Goal: Use online tool/utility: Utilize a website feature to perform a specific function

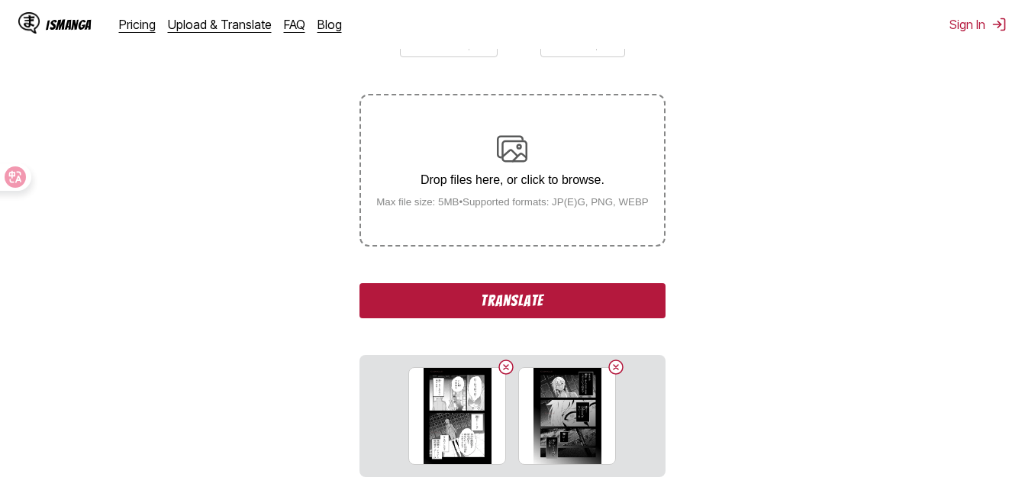
click at [538, 308] on button "Translate" at bounding box center [512, 300] width 305 height 35
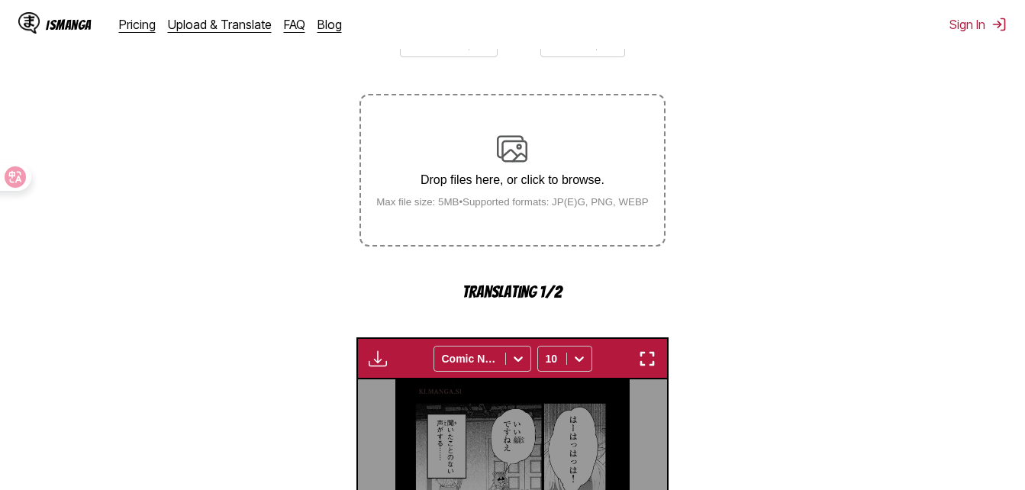
scroll to position [490, 0]
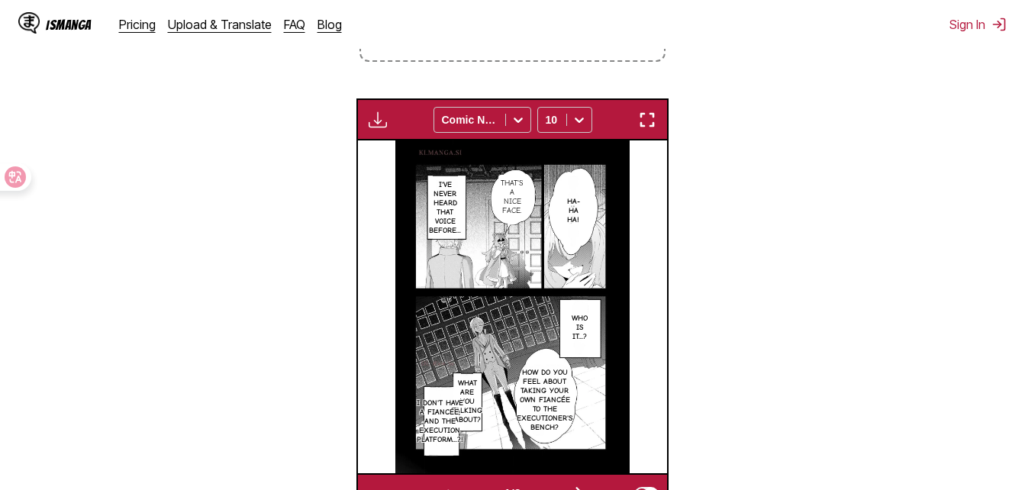
click at [652, 128] on img "button" at bounding box center [647, 120] width 18 height 18
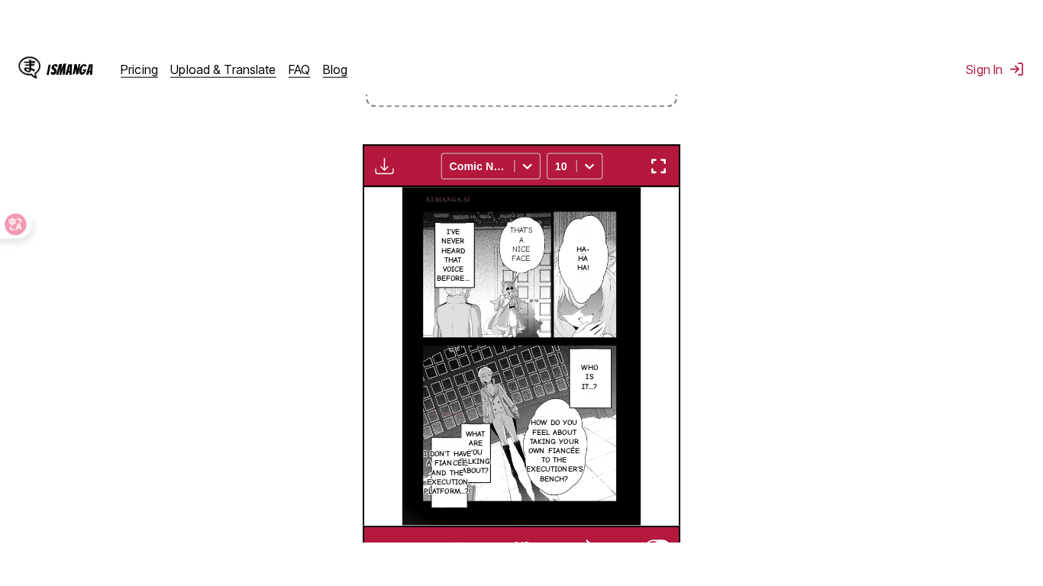
scroll to position [184, 0]
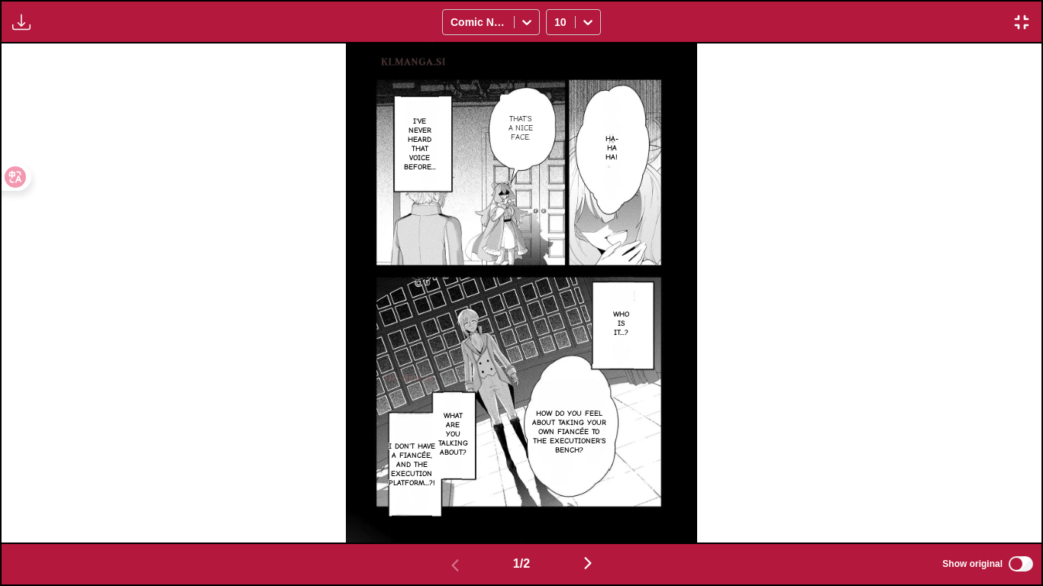
click at [596, 489] on img "button" at bounding box center [588, 563] width 18 height 18
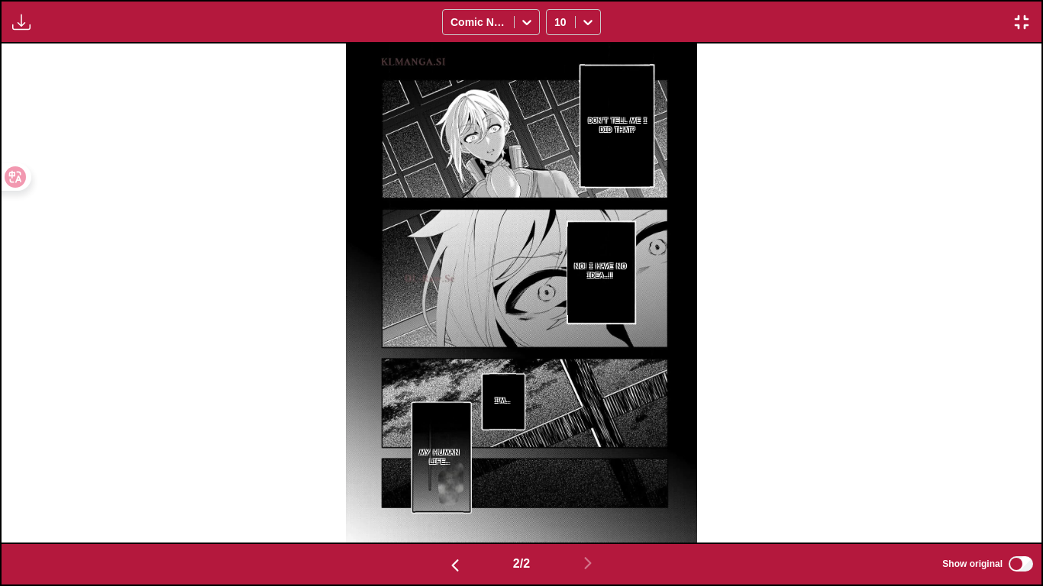
click at [473, 489] on button "button" at bounding box center [455, 565] width 92 height 22
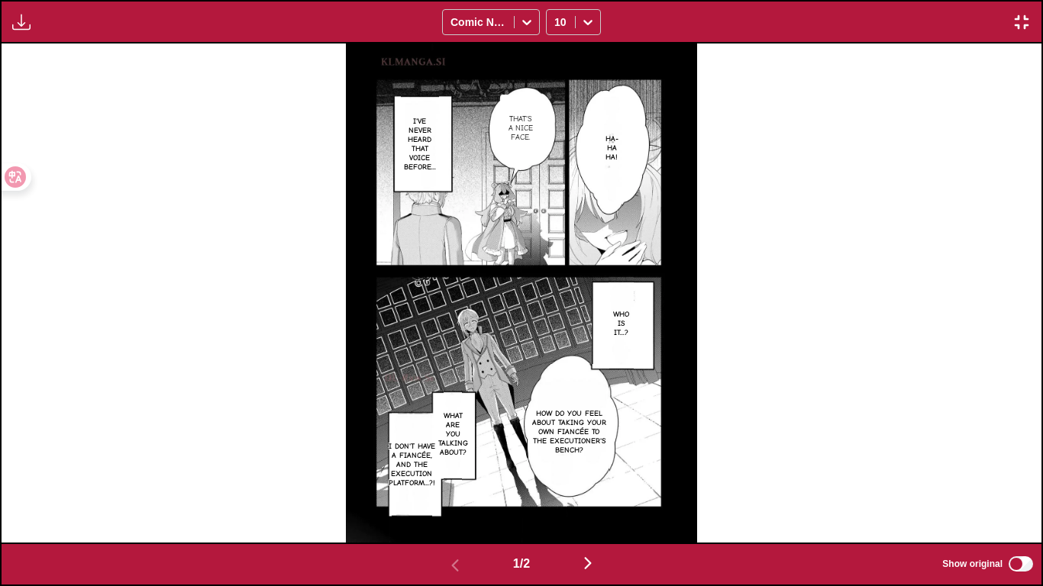
click at [1022, 17] on img "button" at bounding box center [1021, 22] width 18 height 18
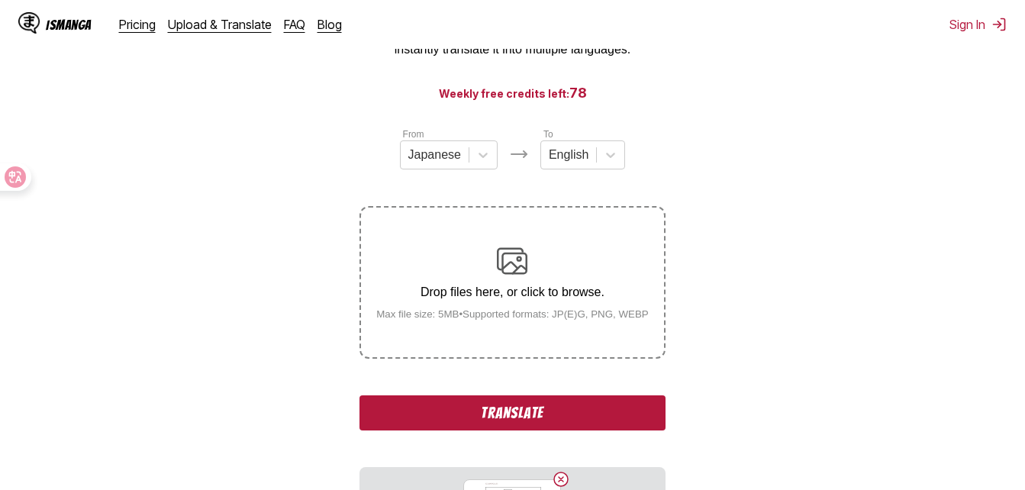
scroll to position [229, 0]
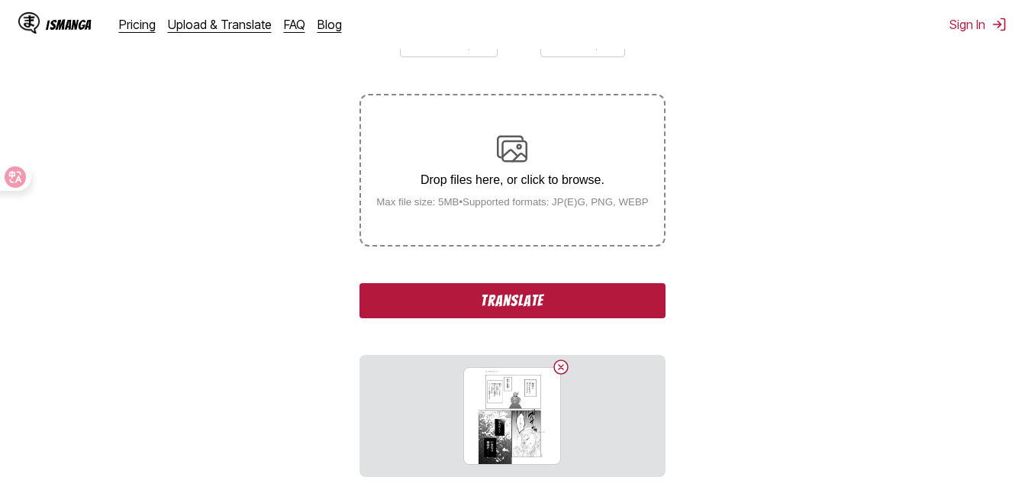
click at [531, 311] on button "Translate" at bounding box center [512, 300] width 305 height 35
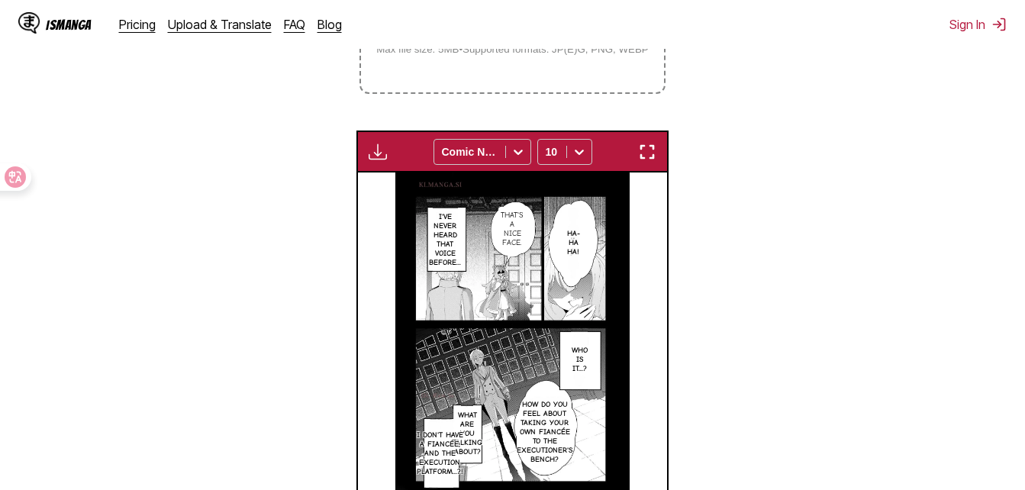
click at [650, 156] on img "button" at bounding box center [647, 152] width 18 height 18
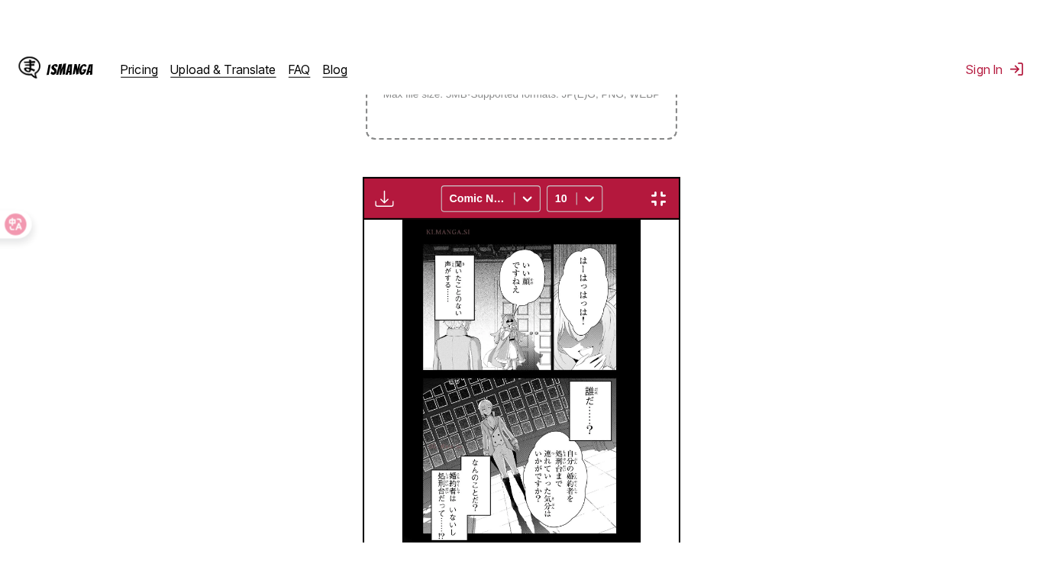
scroll to position [184, 0]
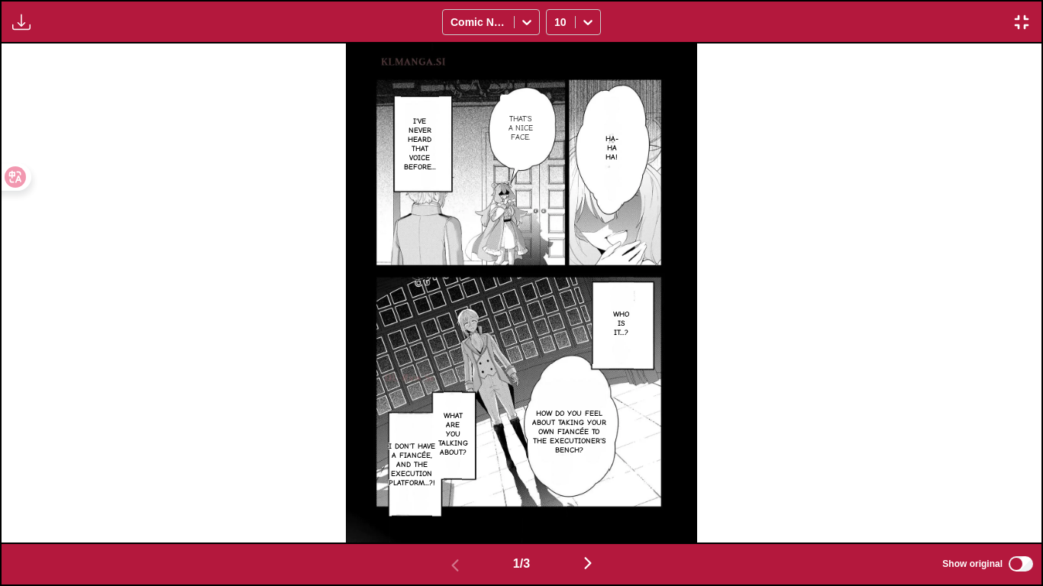
click at [576, 489] on button "button" at bounding box center [588, 565] width 92 height 22
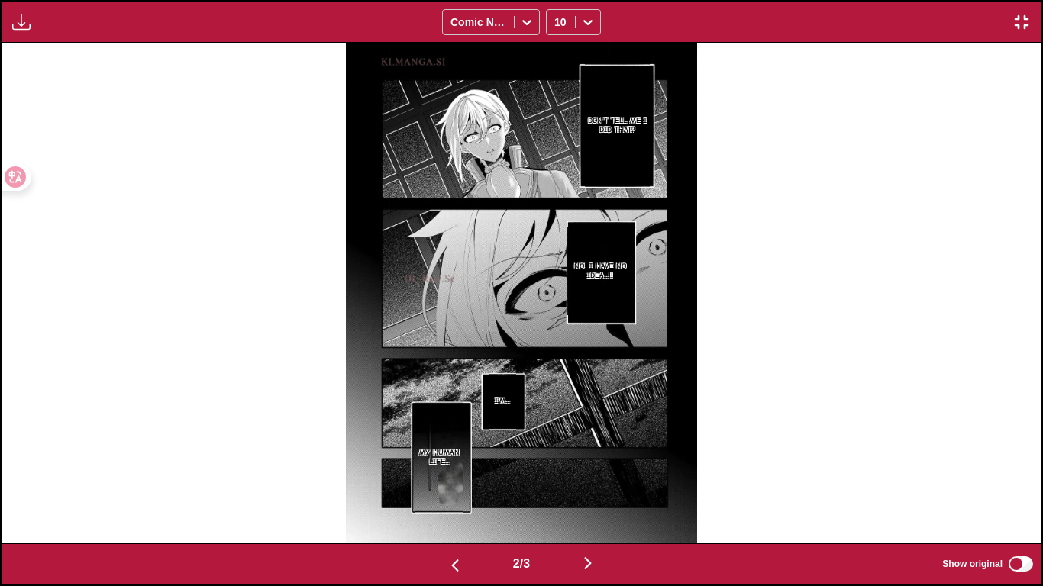
click at [582, 489] on button "button" at bounding box center [588, 565] width 92 height 22
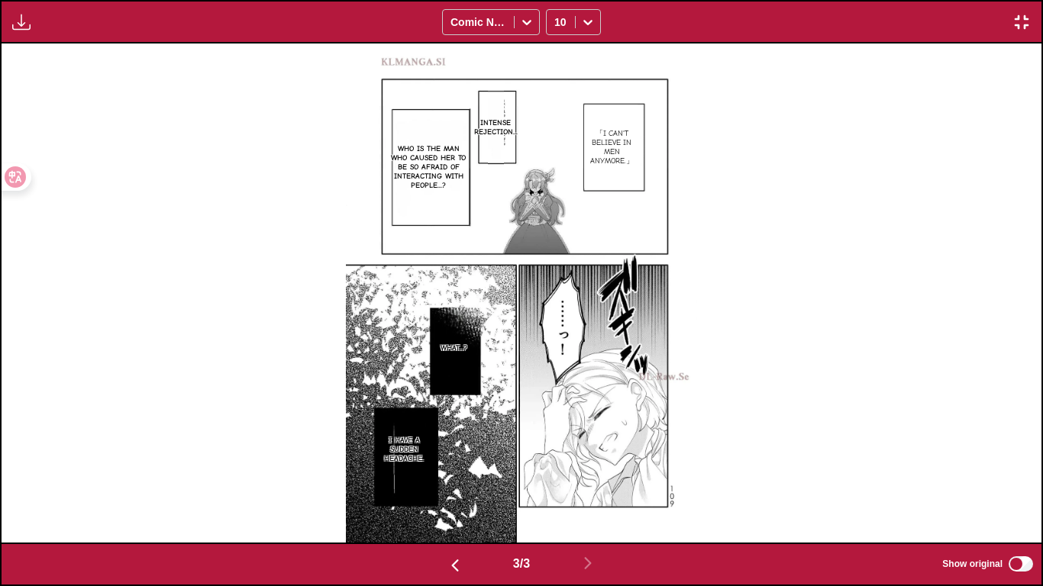
click at [1023, 44] on div "「I can't believe in men anymore.」 Intense rejection... Who is the man who cause…" at bounding box center [522, 293] width 1040 height 499
click at [1023, 27] on img "button" at bounding box center [1021, 22] width 18 height 18
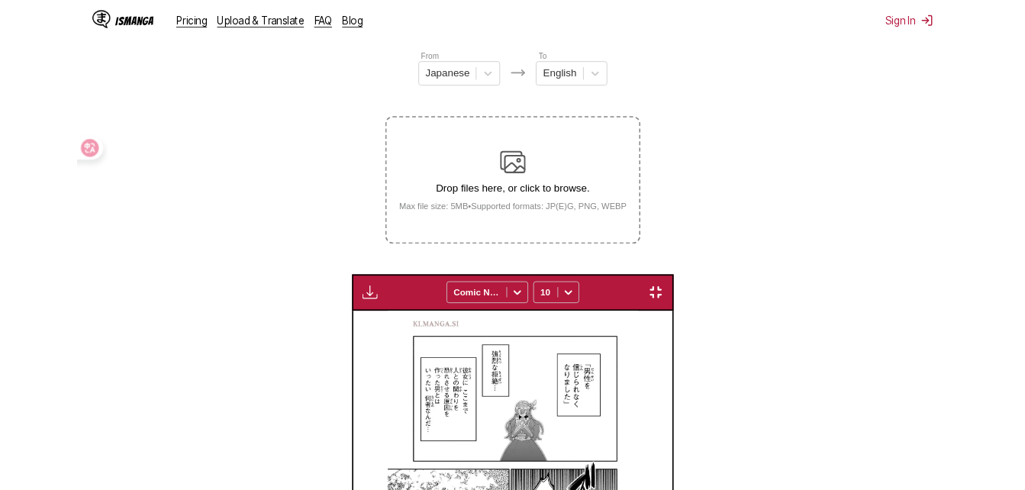
scroll to position [0, 619]
